Goal: Task Accomplishment & Management: Manage account settings

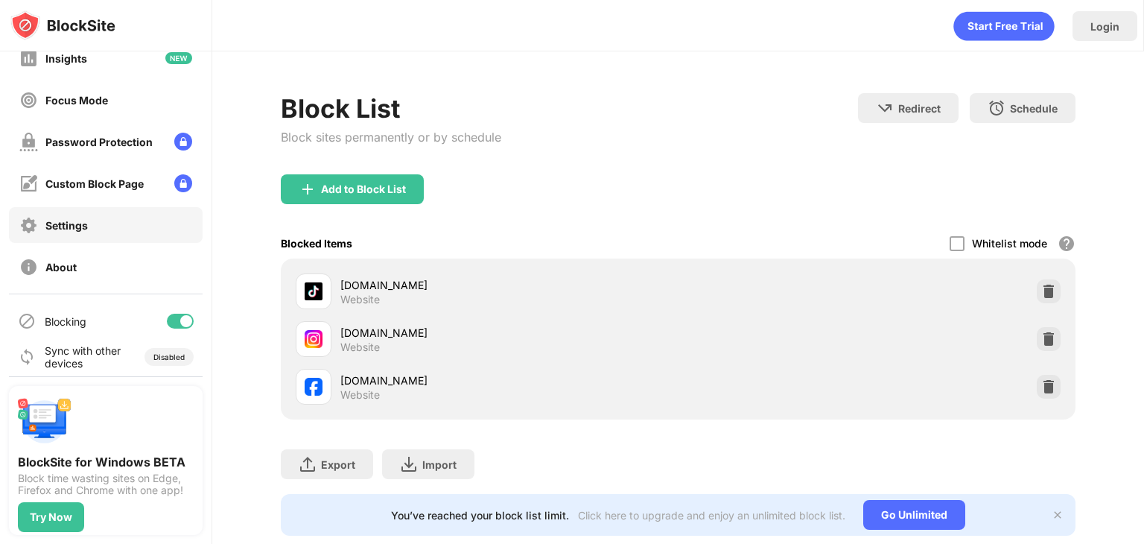
scroll to position [104, 0]
click at [167, 314] on div at bounding box center [180, 320] width 27 height 15
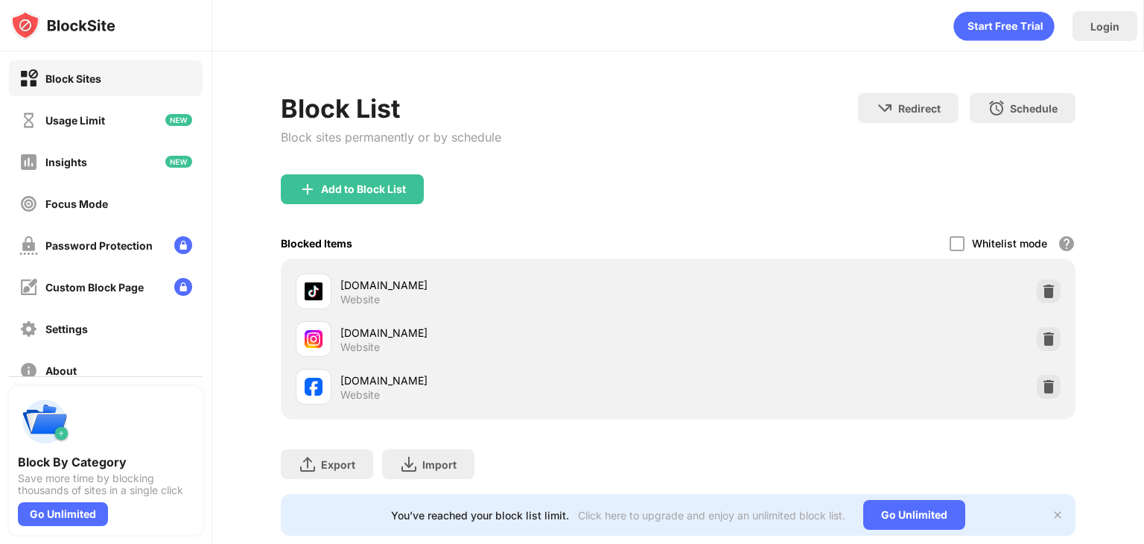
scroll to position [110, 0]
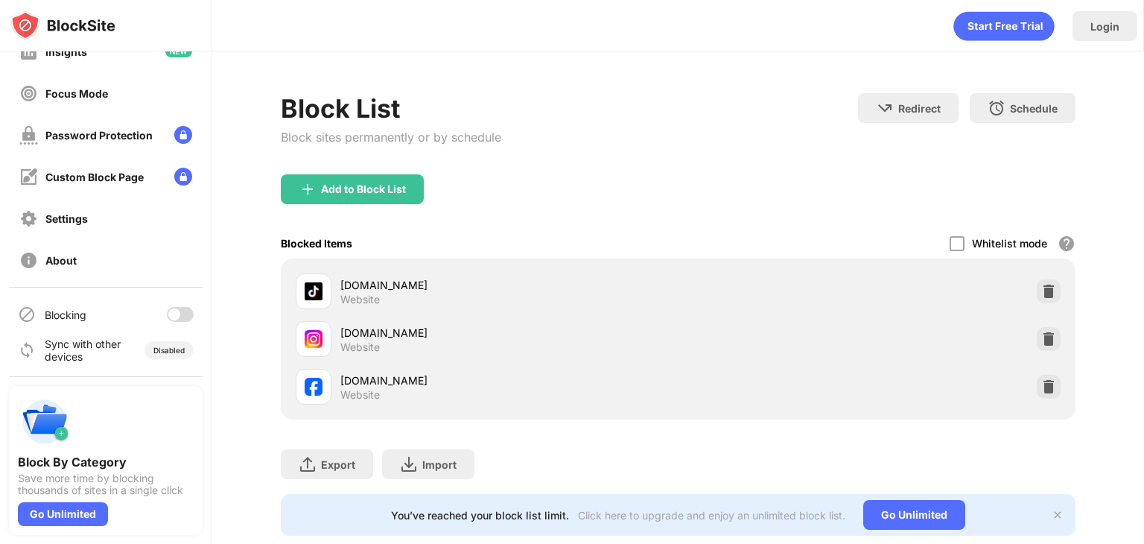
click at [175, 307] on div at bounding box center [180, 314] width 27 height 15
